Goal: Task Accomplishment & Management: Use online tool/utility

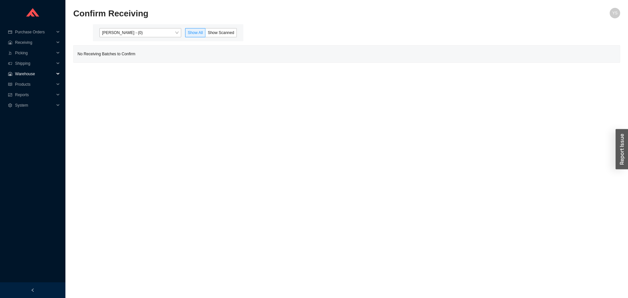
click at [19, 76] on span "Warehouse" at bounding box center [34, 74] width 39 height 10
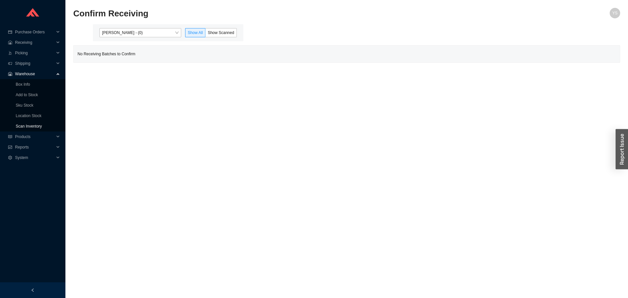
click at [28, 128] on link "Scan Inventory" at bounding box center [29, 126] width 26 height 5
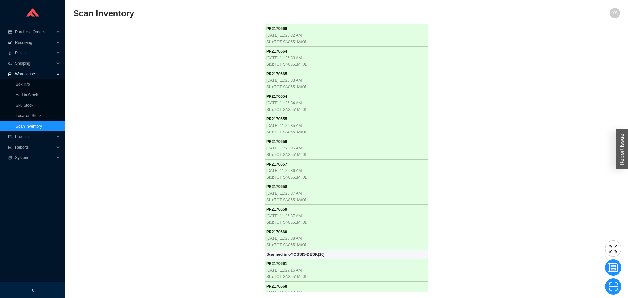
scroll to position [94, 0]
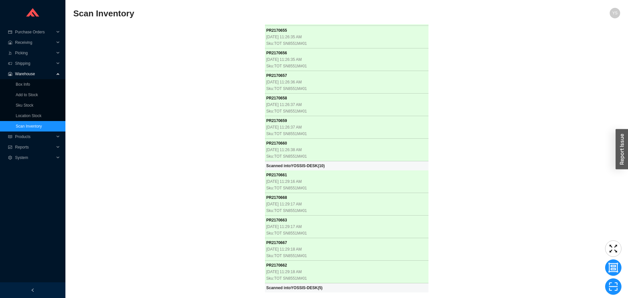
click at [97, 132] on div "PR 2170666 8/29/2025, 11:26:32 AM Sku: TOT SN8551M#01 PR 2170664 8/29/2025, 11:…" at bounding box center [346, 158] width 547 height 268
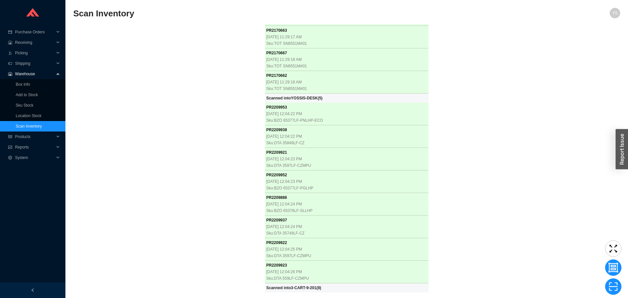
scroll to position [283, 0]
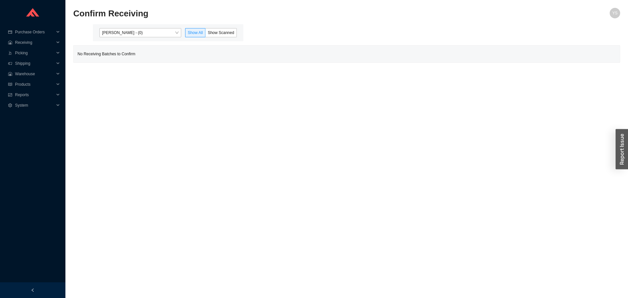
click at [112, 38] on div "Yossi Siff - (0) Show All Show Scanned" at bounding box center [168, 32] width 150 height 17
click at [122, 35] on span "[PERSON_NAME] - (0)" at bounding box center [140, 32] width 77 height 9
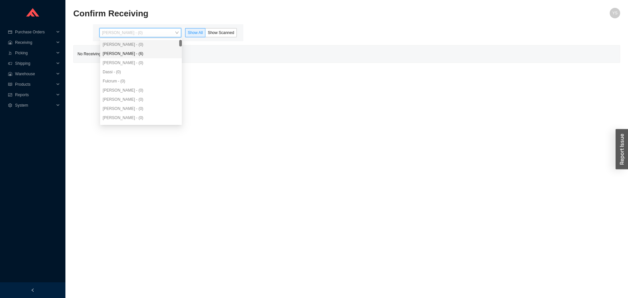
click at [122, 50] on div "Angel Negron - (6)" at bounding box center [141, 53] width 82 height 9
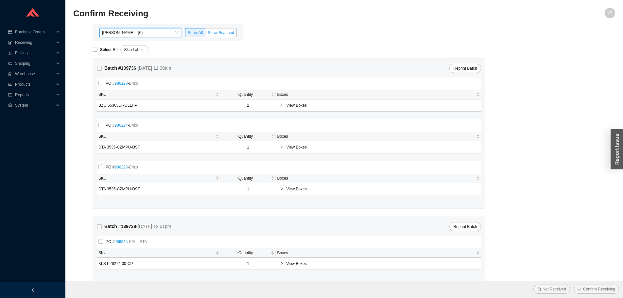
click at [222, 32] on span "Show Scanned" at bounding box center [221, 32] width 26 height 5
click at [205, 34] on input "Show Scanned" at bounding box center [205, 34] width 0 height 0
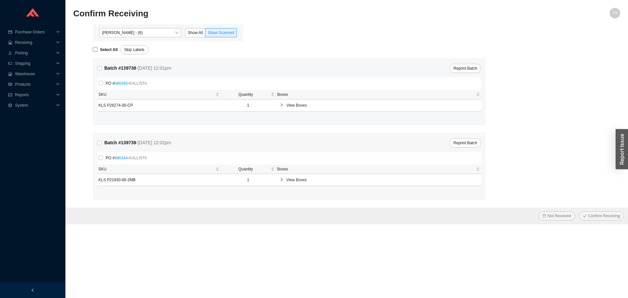
click at [105, 48] on strong "Select All" at bounding box center [109, 49] width 18 height 5
click at [97, 48] on input "Select All" at bounding box center [95, 49] width 5 height 5
checkbox input "true"
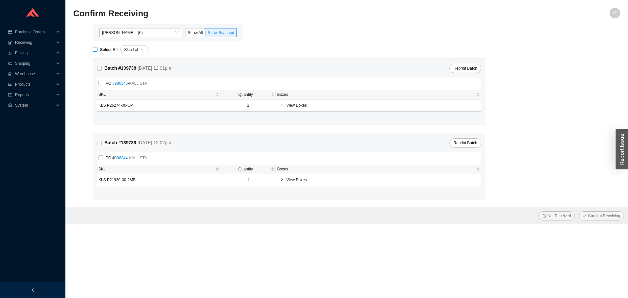
checkbox input "true"
click at [594, 215] on span "Confirm Receiving" at bounding box center [604, 216] width 32 height 7
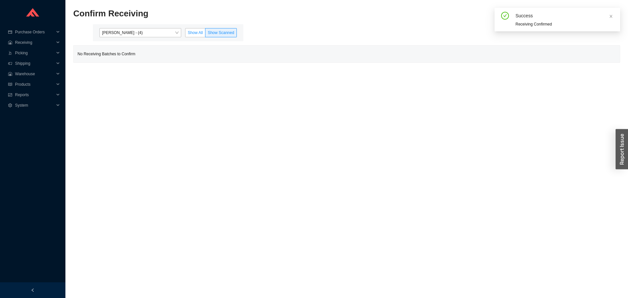
click at [188, 29] on label "Show All" at bounding box center [195, 32] width 20 height 9
click at [185, 34] on input "Show All" at bounding box center [185, 34] width 0 height 0
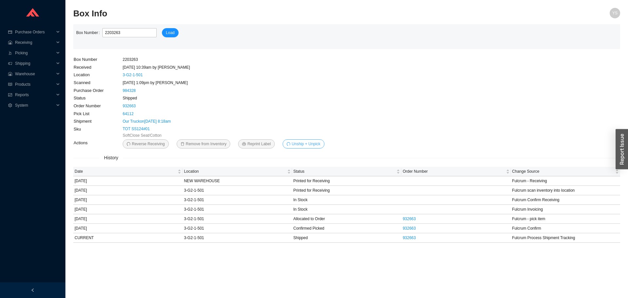
click at [292, 142] on span "Unship + Unpick" at bounding box center [306, 144] width 29 height 7
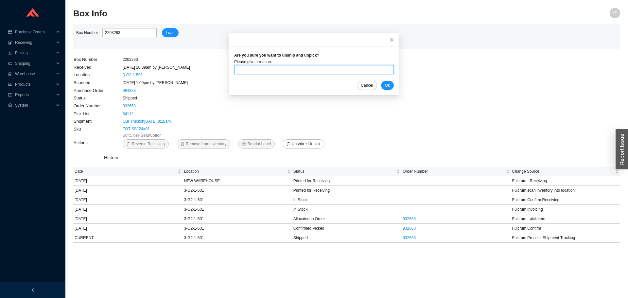
click at [256, 68] on input "text" at bounding box center [314, 69] width 160 height 9
click at [274, 69] on input "swapped out drawers" at bounding box center [314, 69] width 160 height 9
type input "returned to warehouse"
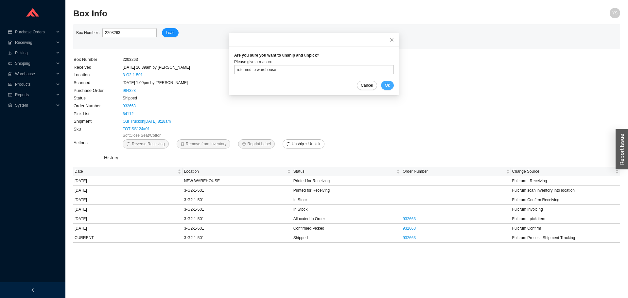
click at [385, 85] on span "Ok" at bounding box center [387, 85] width 5 height 7
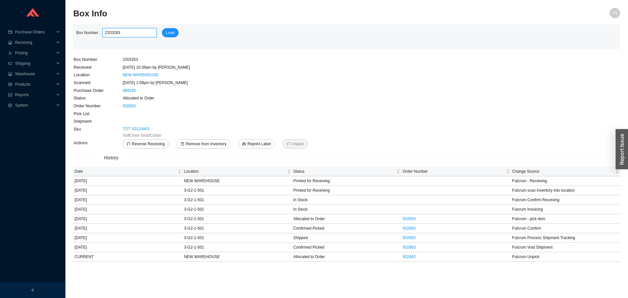
click at [117, 35] on input "2203263" at bounding box center [129, 32] width 54 height 9
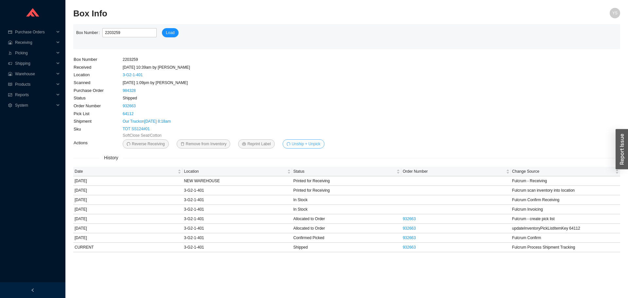
click at [300, 146] on span "Unship + Unpick" at bounding box center [306, 144] width 29 height 7
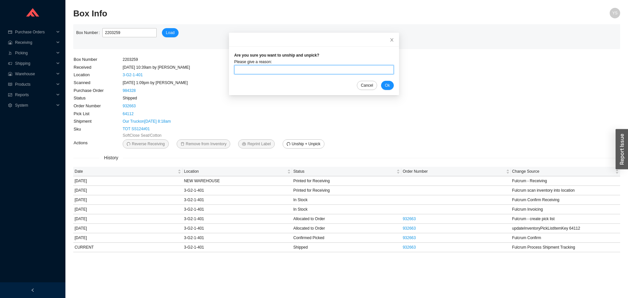
click at [285, 66] on input "text" at bounding box center [314, 69] width 160 height 9
type input "returned to warehouse"
click at [385, 85] on span "Ok" at bounding box center [387, 85] width 5 height 7
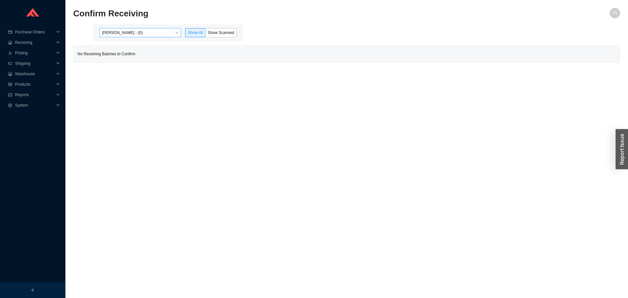
click at [125, 34] on span "[PERSON_NAME] - (0)" at bounding box center [140, 32] width 77 height 9
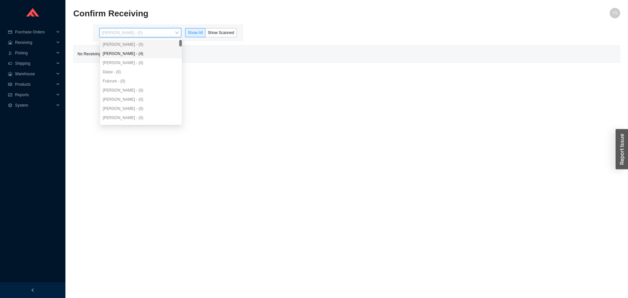
click at [126, 50] on div "[PERSON_NAME] - (4)" at bounding box center [141, 53] width 82 height 9
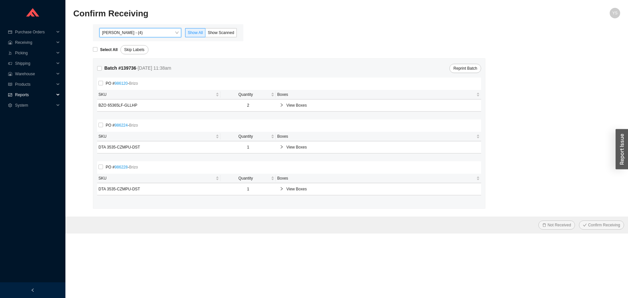
click at [11, 95] on icon "fund" at bounding box center [10, 95] width 4 height 4
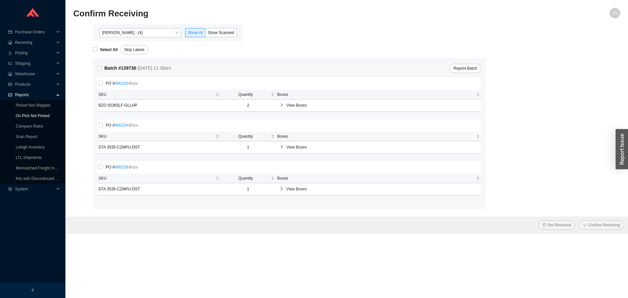
click at [35, 116] on link "On Pick Not Picked" at bounding box center [33, 116] width 34 height 5
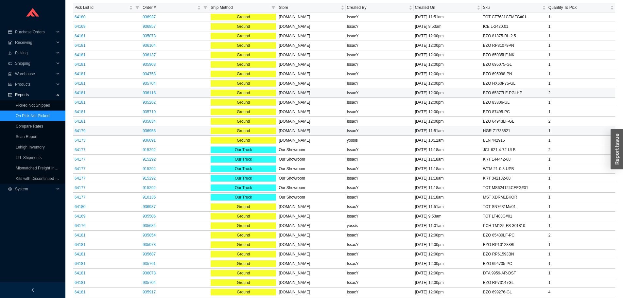
scroll to position [98, 0]
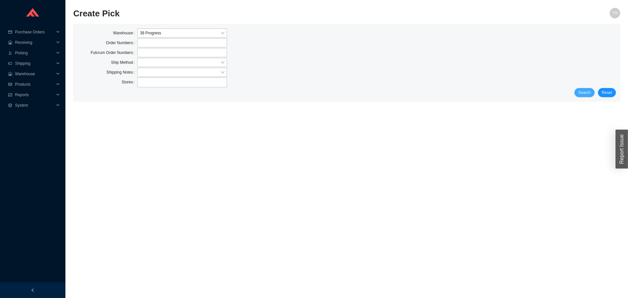
click at [584, 91] on span "Search" at bounding box center [584, 92] width 12 height 7
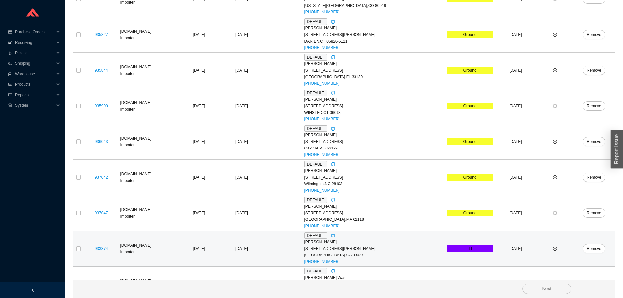
scroll to position [208, 0]
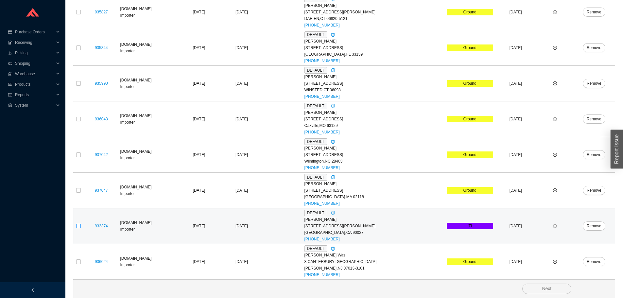
click at [76, 225] on input "checkbox" at bounding box center [78, 226] width 5 height 5
checkbox input "true"
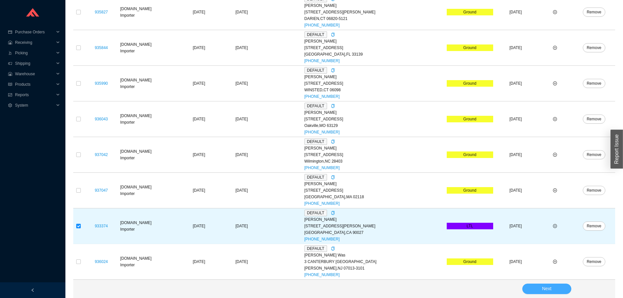
click at [558, 293] on button "Next" at bounding box center [546, 289] width 49 height 10
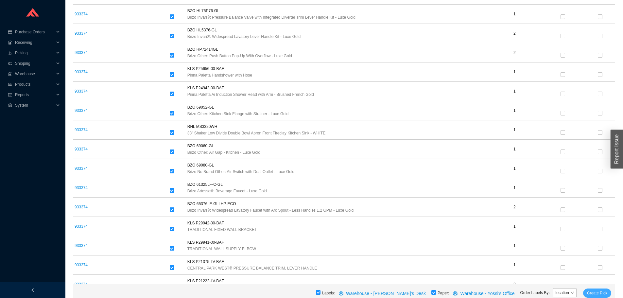
click at [602, 293] on span "Create Pick" at bounding box center [597, 293] width 20 height 7
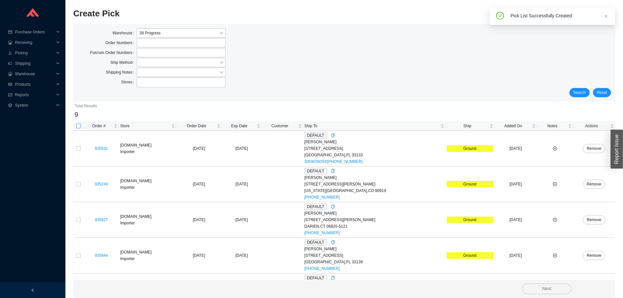
click at [77, 127] on input "checkbox" at bounding box center [78, 126] width 5 height 5
checkbox input "true"
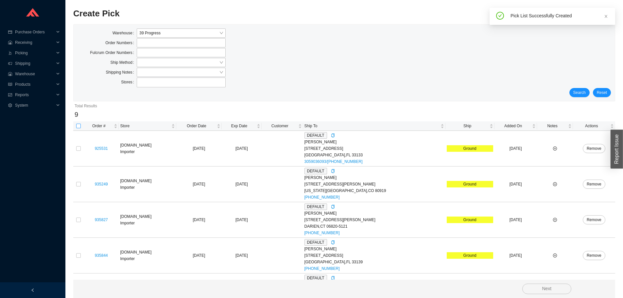
checkbox input "true"
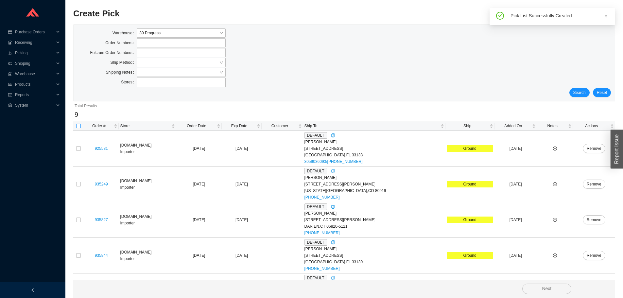
checkbox input "true"
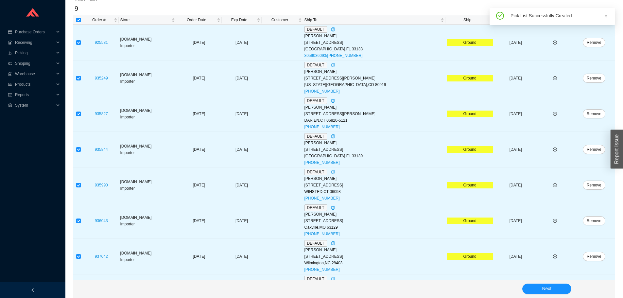
scroll to position [172, 0]
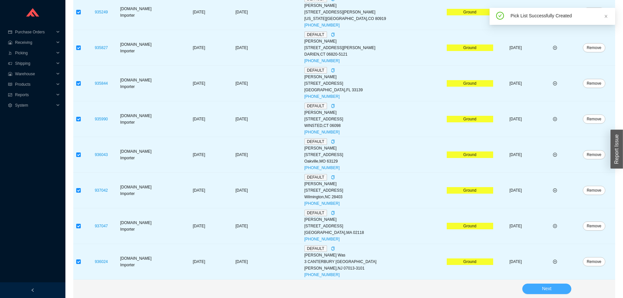
click at [533, 285] on button "Next" at bounding box center [546, 289] width 49 height 10
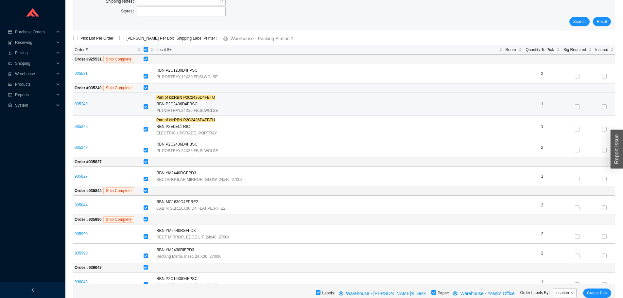
scroll to position [5, 0]
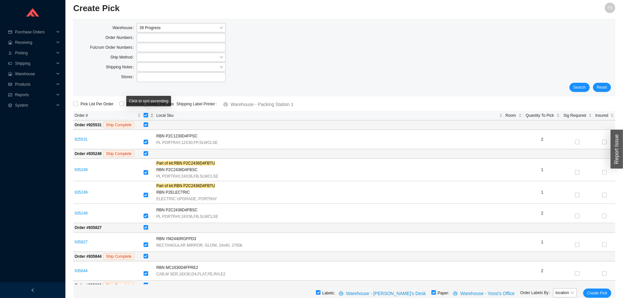
click at [147, 114] on input "[object Object] sortable" at bounding box center [146, 115] width 5 height 5
checkbox input "false"
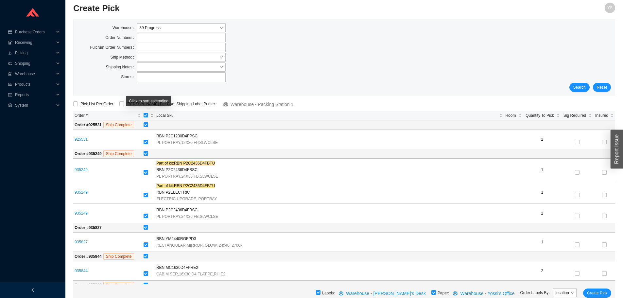
checkbox input "false"
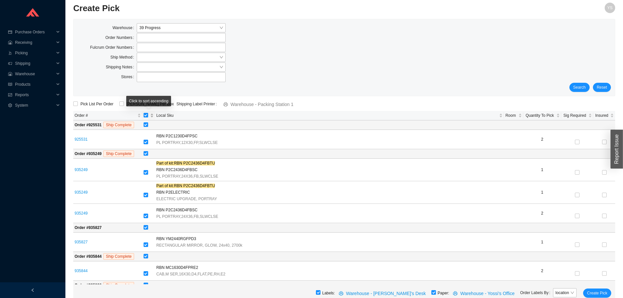
checkbox input "false"
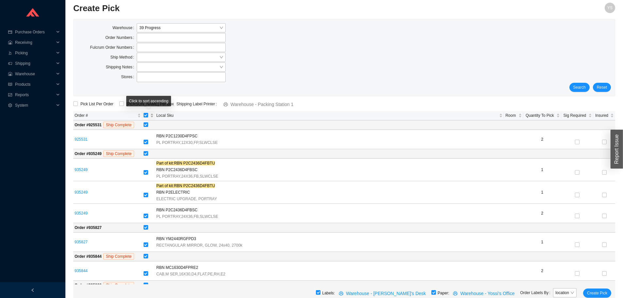
checkbox input "false"
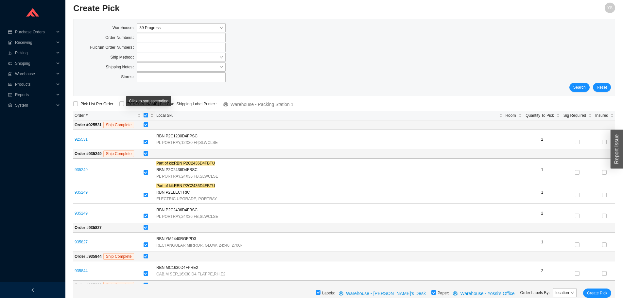
checkbox input "false"
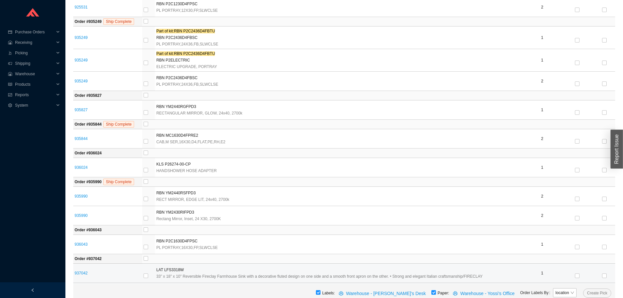
scroll to position [169, 0]
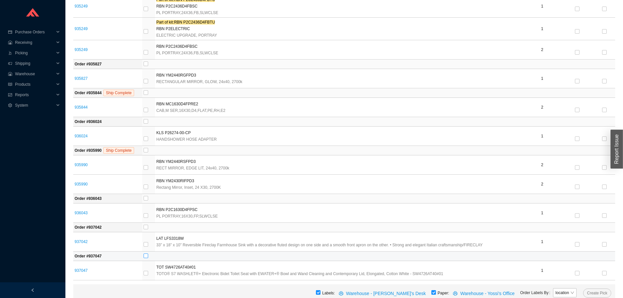
click at [148, 255] on input "checkbox" at bounding box center [146, 256] width 5 height 5
checkbox input "true"
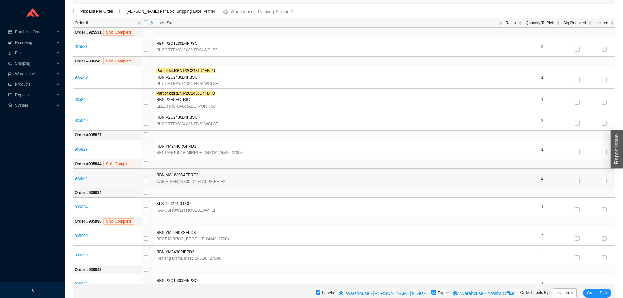
scroll to position [98, 0]
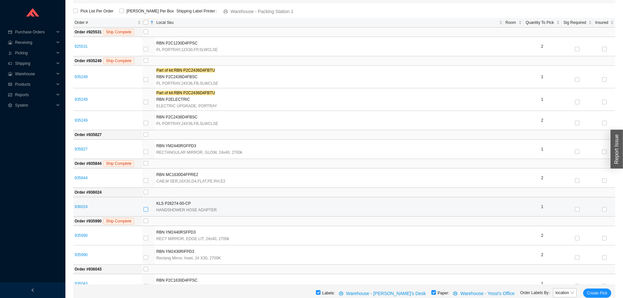
click at [145, 208] on input "checkbox" at bounding box center [146, 209] width 5 height 5
checkbox input "true"
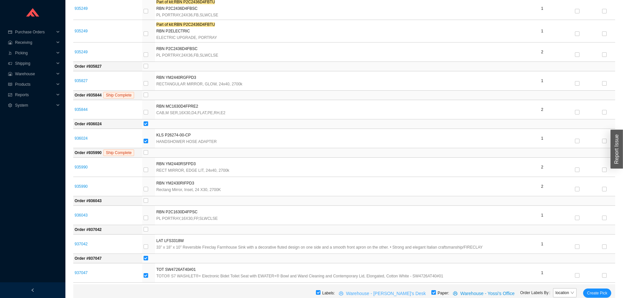
scroll to position [169, 0]
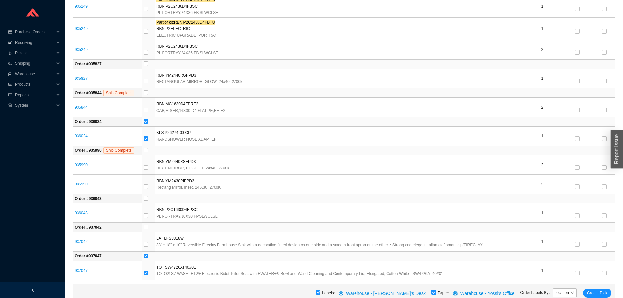
click at [436, 291] on input "checkbox" at bounding box center [433, 292] width 5 height 5
checkbox input "false"
click at [590, 293] on span "Create Pick" at bounding box center [597, 293] width 20 height 7
